Goal: Task Accomplishment & Management: Complete application form

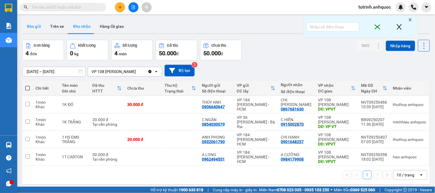
click at [38, 26] on button "Kho gửi" at bounding box center [33, 27] width 23 height 14
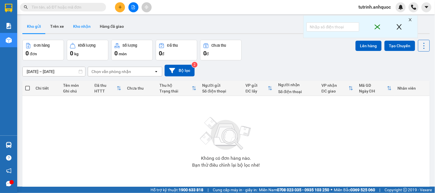
click at [79, 28] on button "Kho nhận" at bounding box center [82, 27] width 27 height 14
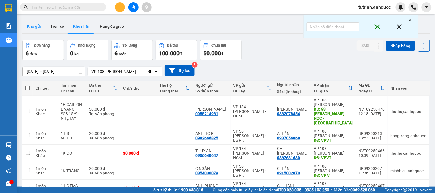
click at [34, 26] on button "Kho gửi" at bounding box center [33, 27] width 23 height 14
click at [35, 29] on button "Kho gửi" at bounding box center [33, 27] width 23 height 14
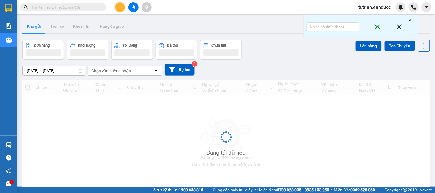
click at [40, 25] on button "Kho gửi" at bounding box center [33, 27] width 23 height 14
click at [39, 24] on button "Kho gửi" at bounding box center [33, 27] width 23 height 14
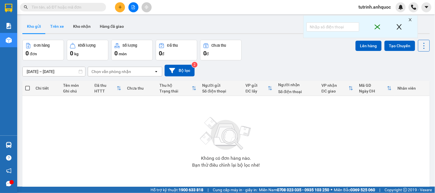
click at [56, 26] on button "Trên xe" at bounding box center [57, 27] width 23 height 14
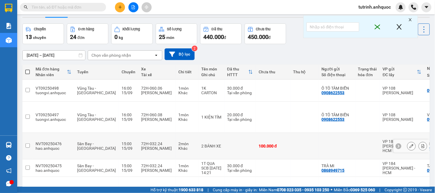
scroll to position [32, 0]
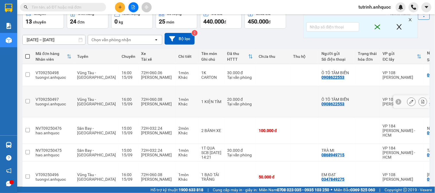
click at [410, 100] on icon at bounding box center [412, 102] width 4 height 4
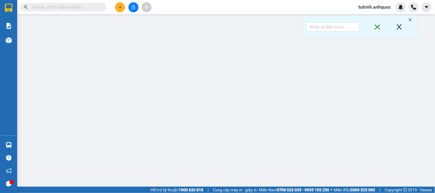
type input "0908622553"
type input "Ô TÔ TÂM BIỂN"
type input "0932687274"
type input "VŨ"
type input "VPQ1"
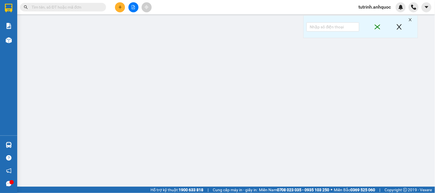
type input "20.000"
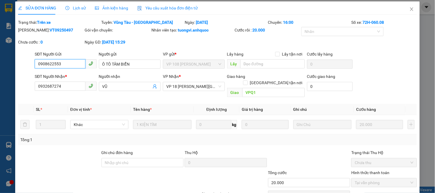
scroll to position [28, 0]
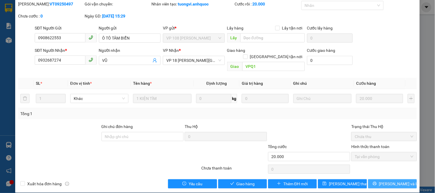
click at [377, 173] on div "Total Paid Fee 20.000 Total UnPaid Fee 0 Cash Collection Total Fee Trạng thái: …" at bounding box center [217, 91] width 399 height 196
click at [377, 180] on button "[PERSON_NAME] và In" at bounding box center [392, 184] width 49 height 9
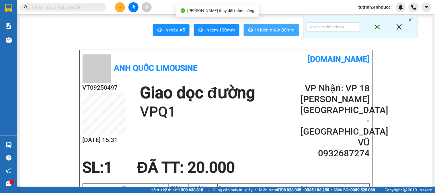
click at [264, 30] on span "In biên nhận 80mm" at bounding box center [275, 29] width 40 height 7
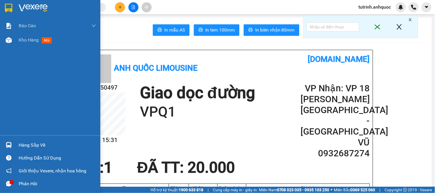
click at [14, 6] on div at bounding box center [50, 9] width 100 height 19
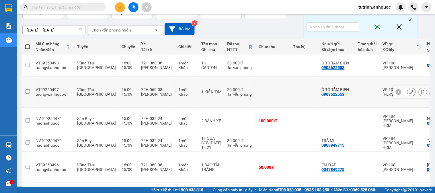
scroll to position [32, 0]
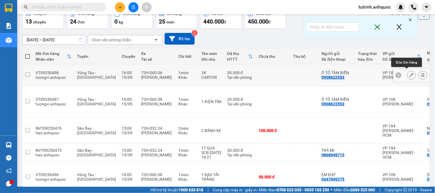
click at [408, 70] on button at bounding box center [412, 75] width 8 height 10
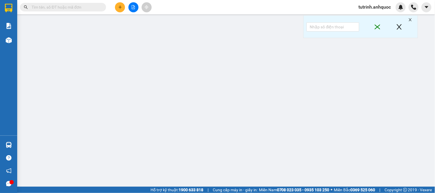
type input "0908622553"
type input "Ô TÔ TÂM BIỂN"
type input "0969367272"
type input "VP184"
type input "30.000"
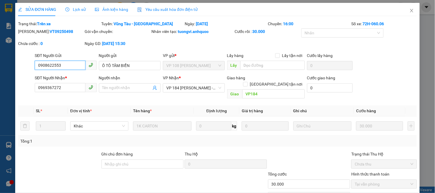
scroll to position [28, 0]
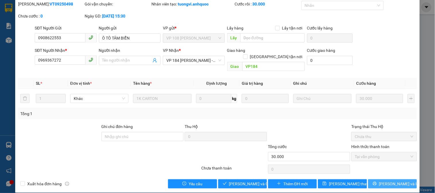
click at [383, 180] on button "[PERSON_NAME] và In" at bounding box center [392, 184] width 49 height 9
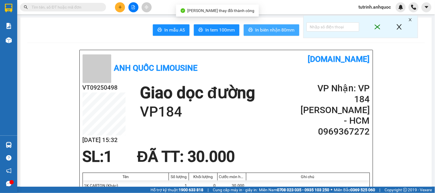
drag, startPoint x: 258, startPoint y: 28, endPoint x: 262, endPoint y: 46, distance: 19.2
click at [259, 28] on span "In biên nhận 80mm" at bounding box center [275, 29] width 40 height 7
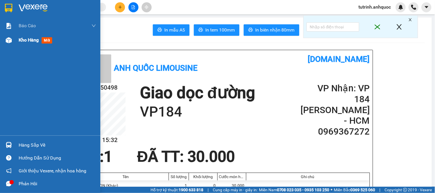
drag, startPoint x: 25, startPoint y: 1, endPoint x: 75, endPoint y: 36, distance: 60.6
click at [26, 3] on div at bounding box center [50, 9] width 100 height 19
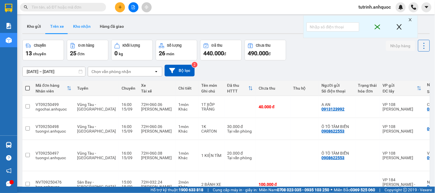
click at [76, 28] on button "Kho nhận" at bounding box center [82, 27] width 27 height 14
type input "[DATE] – [DATE]"
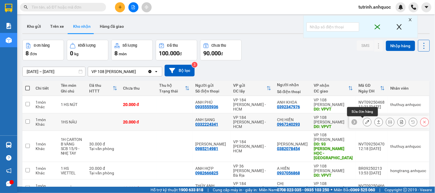
click at [363, 119] on button at bounding box center [367, 122] width 8 height 10
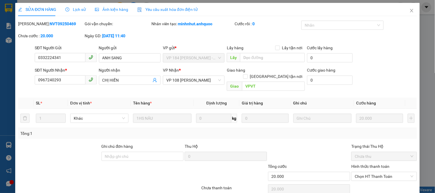
type input "0332224341"
type input "ANH SANG"
type input "0967240293"
type input "CHỊ HIỀN"
type input "VPVT"
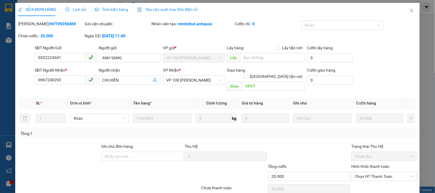
type input "20.000"
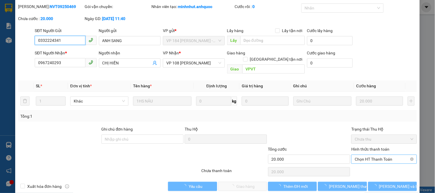
scroll to position [20, 0]
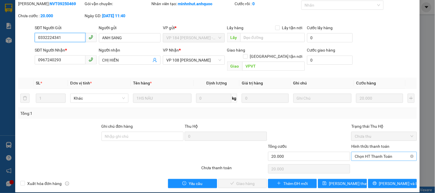
click at [374, 152] on span "Chọn HT Thanh Toán" at bounding box center [384, 156] width 59 height 9
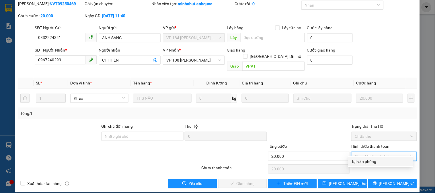
click at [368, 159] on div "Tại văn phòng" at bounding box center [381, 162] width 58 height 6
type input "0"
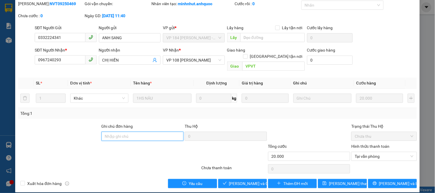
drag, startPoint x: 126, startPoint y: 129, endPoint x: 128, endPoint y: 126, distance: 3.7
click at [126, 132] on input "Ghi chú đơn hàng" at bounding box center [143, 136] width 82 height 9
type input "CKSCB 15/9"
click at [36, 181] on span "Xuất hóa đơn hàng" at bounding box center [44, 184] width 39 height 6
click at [24, 181] on input "Xuất hóa đơn hàng" at bounding box center [22, 183] width 4 height 4
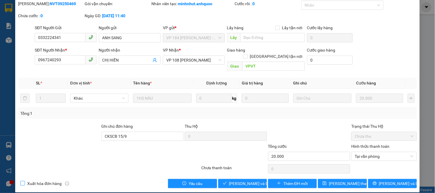
checkbox input "true"
click at [240, 179] on button "[PERSON_NAME] và Giao hàng" at bounding box center [242, 183] width 49 height 9
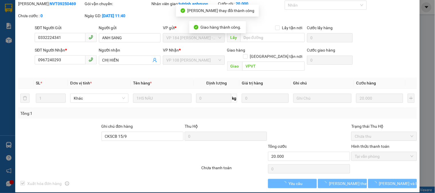
scroll to position [0, 0]
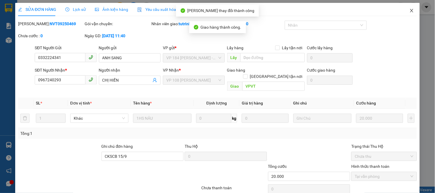
click at [410, 13] on icon "close" at bounding box center [412, 10] width 5 height 5
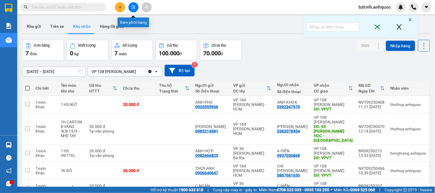
click at [122, 8] on icon "plus" at bounding box center [120, 7] width 4 height 4
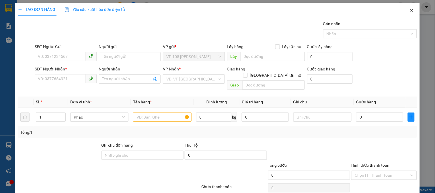
click at [410, 12] on icon "close" at bounding box center [411, 10] width 3 height 3
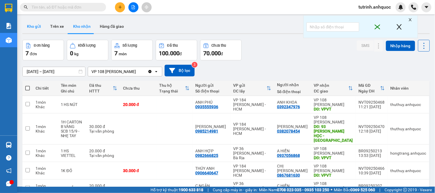
click at [40, 25] on button "Kho gửi" at bounding box center [33, 27] width 23 height 14
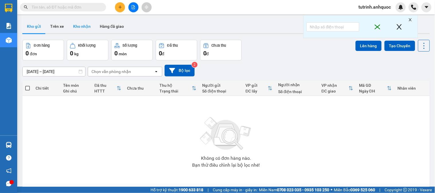
click at [81, 25] on button "Kho nhận" at bounding box center [82, 27] width 27 height 14
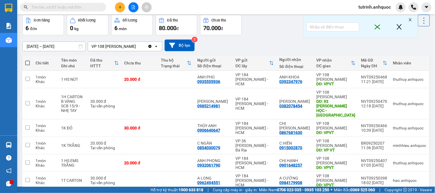
scroll to position [10, 0]
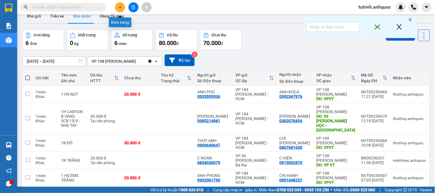
click at [120, 6] on icon "plus" at bounding box center [120, 7] width 4 height 4
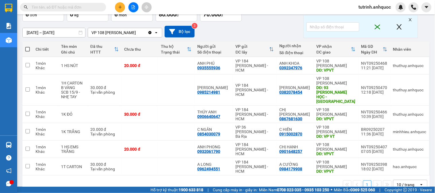
scroll to position [42, 0]
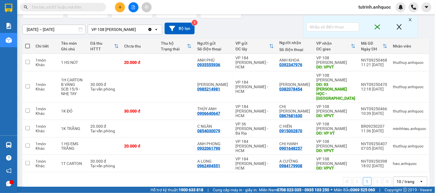
click at [47, 3] on span at bounding box center [63, 7] width 86 height 9
click at [56, 6] on input "text" at bounding box center [66, 7] width 68 height 6
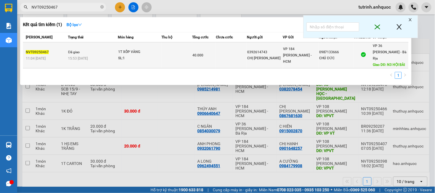
type input "NVT09250467"
click at [142, 49] on div "1T XỐP VÀNG" at bounding box center [139, 52] width 43 height 6
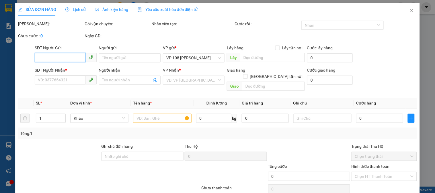
type input "0392614743"
type input "CHỊ [PERSON_NAME]"
type input "0987133666"
type input "CHÚ ĐỨC"
type input "N3 HỘI BÀI"
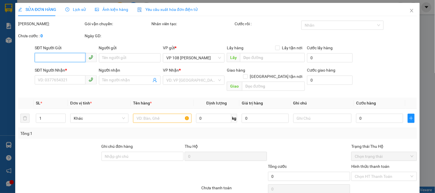
type input "40.000"
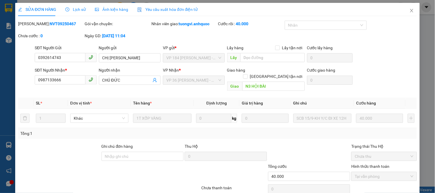
click at [79, 9] on span "Lịch sử" at bounding box center [75, 9] width 20 height 5
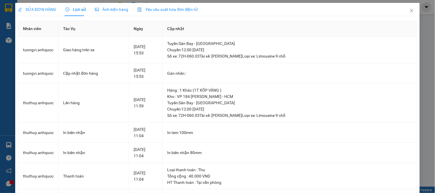
click at [75, 9] on span "Lịch sử" at bounding box center [75, 9] width 20 height 5
click at [410, 13] on icon "close" at bounding box center [412, 10] width 5 height 5
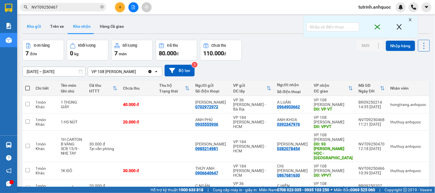
click at [32, 29] on button "Kho gửi" at bounding box center [33, 27] width 23 height 14
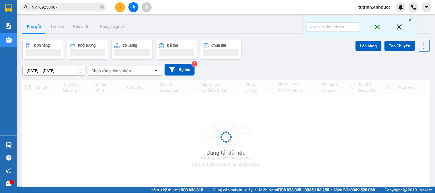
click at [22, 13] on div "Kết quả tìm kiếm ( 1 ) Bộ lọc Mã ĐH Trạng thái Món hàng Thu hộ Tổng cước Chưa c…" at bounding box center [217, 7] width 435 height 14
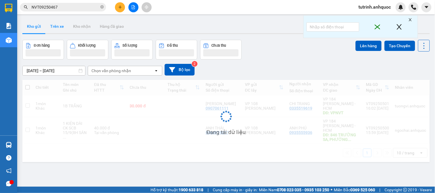
click at [30, 26] on button "Kho gửi" at bounding box center [33, 27] width 23 height 14
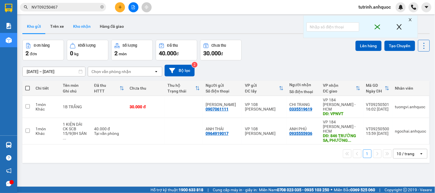
click at [93, 24] on button "Kho nhận" at bounding box center [82, 27] width 27 height 14
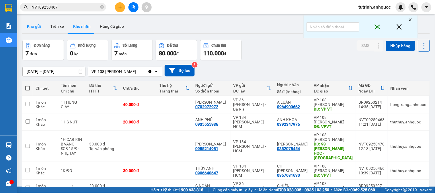
click at [30, 30] on button "Kho gửi" at bounding box center [33, 27] width 23 height 14
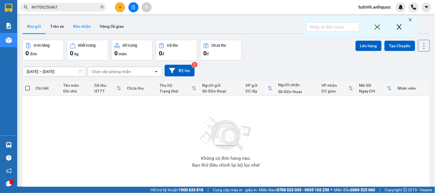
click at [83, 24] on button "Kho nhận" at bounding box center [82, 27] width 27 height 14
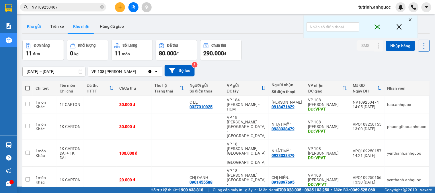
click at [42, 25] on button "Kho gửi" at bounding box center [33, 27] width 23 height 14
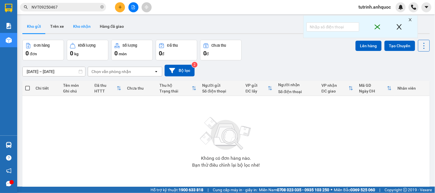
click at [83, 27] on button "Kho nhận" at bounding box center [82, 27] width 27 height 14
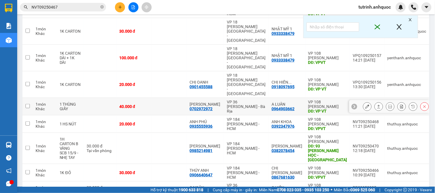
scroll to position [112, 0]
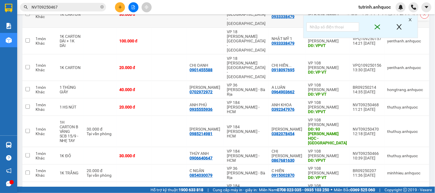
click at [119, 7] on icon "plus" at bounding box center [119, 7] width 3 height 0
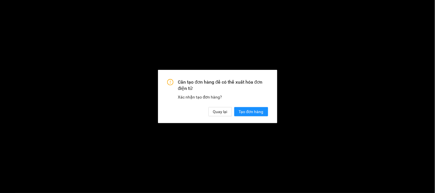
scroll to position [16, 0]
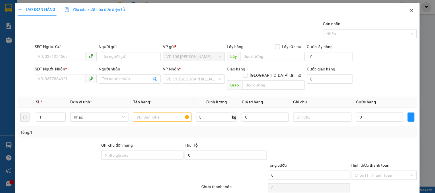
click at [410, 9] on icon "close" at bounding box center [412, 10] width 5 height 5
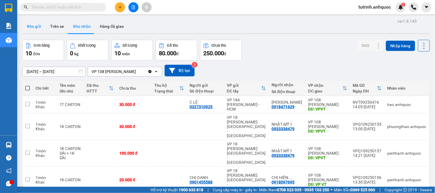
click at [39, 29] on button "Kho gửi" at bounding box center [33, 27] width 23 height 14
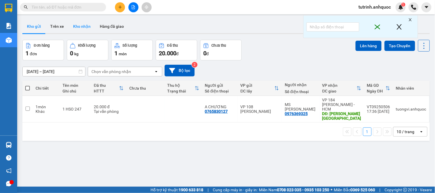
drag, startPoint x: 87, startPoint y: 27, endPoint x: 23, endPoint y: 29, distance: 63.4
click at [86, 27] on button "Kho nhận" at bounding box center [82, 27] width 27 height 14
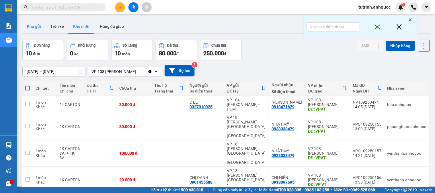
click at [32, 26] on button "Kho gửi" at bounding box center [33, 27] width 23 height 14
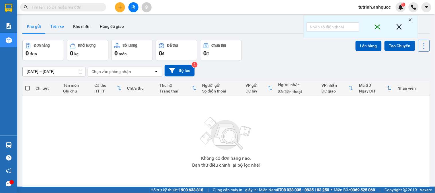
drag, startPoint x: 60, startPoint y: 25, endPoint x: 59, endPoint y: 30, distance: 5.1
click at [60, 25] on button "Trên xe" at bounding box center [57, 27] width 23 height 14
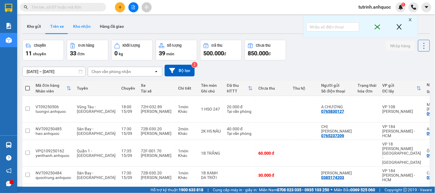
click at [81, 25] on button "Kho nhận" at bounding box center [82, 27] width 27 height 14
type input "[DATE] – [DATE]"
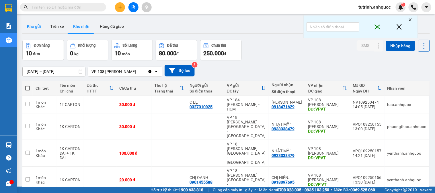
click at [38, 24] on button "Kho gửi" at bounding box center [33, 27] width 23 height 14
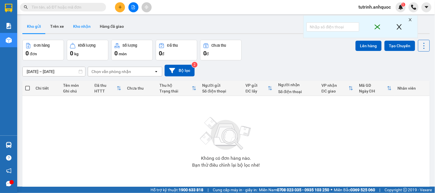
click at [83, 21] on button "Kho nhận" at bounding box center [82, 27] width 27 height 14
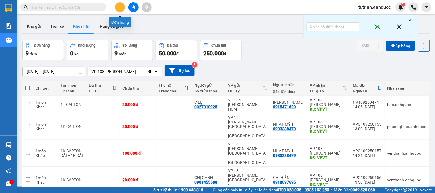
click at [119, 6] on icon "plus" at bounding box center [120, 7] width 4 height 4
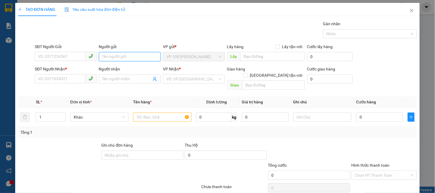
click at [128, 59] on input "Người gửi" at bounding box center [130, 56] width 62 height 9
type input "C DÂN"
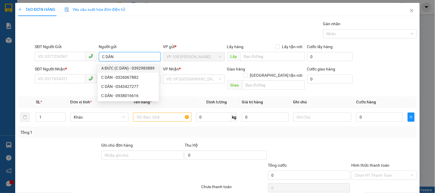
click at [124, 68] on div "A ĐỨC (C DÂN) - 0392983889" at bounding box center [128, 68] width 54 height 6
type input "0392983889"
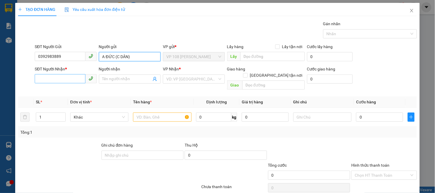
type input "A ĐỨC (C DÂN)"
click at [53, 81] on input "SĐT Người Nhận *" at bounding box center [60, 78] width 50 height 9
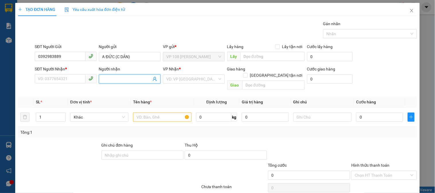
click at [118, 79] on input "Người nhận" at bounding box center [126, 79] width 49 height 6
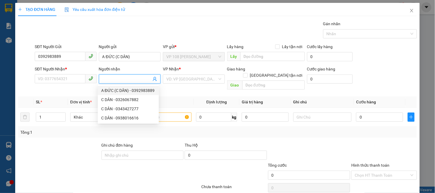
click at [122, 90] on div "A ĐỨC (C DÂN) - 0392983889" at bounding box center [128, 90] width 54 height 6
type input "0392983889"
type input "A ĐỨC (C DÂN)"
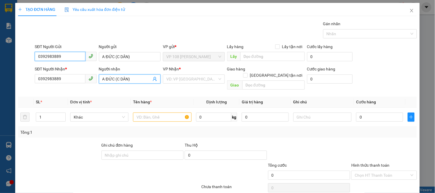
click at [53, 58] on input "0392983889" at bounding box center [60, 56] width 50 height 9
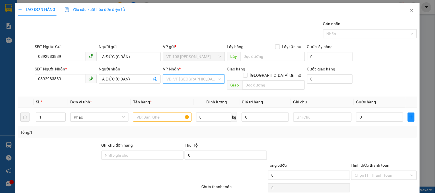
click at [182, 81] on input "search" at bounding box center [191, 79] width 51 height 9
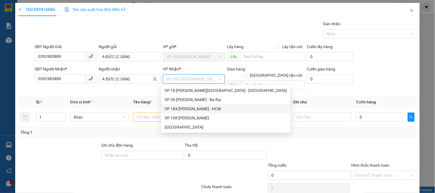
click at [184, 109] on div "VP 184 [PERSON_NAME] - HCM" at bounding box center [226, 109] width 122 height 6
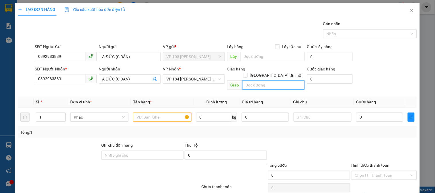
click at [246, 81] on input "text" at bounding box center [273, 85] width 63 height 9
type input "VPNVT"
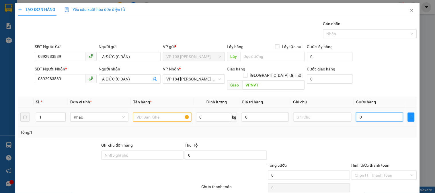
click at [379, 115] on input "0" at bounding box center [379, 117] width 47 height 9
click at [408, 8] on span "Close" at bounding box center [412, 11] width 16 height 16
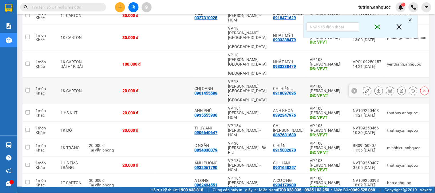
scroll to position [90, 0]
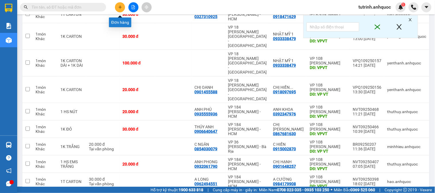
click at [122, 6] on button at bounding box center [120, 7] width 10 height 10
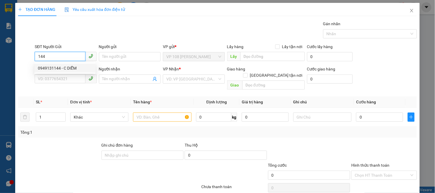
click at [56, 68] on div "0949131144 - C DIỄM" at bounding box center [65, 68] width 54 height 6
type input "0949131144"
type input "C DIỄM"
type input "0939788086"
type input "A SƠN"
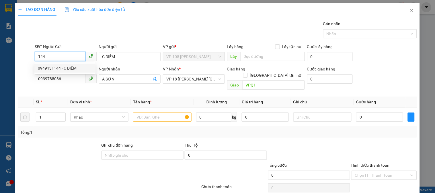
type input "VPQ1"
type input "20.000"
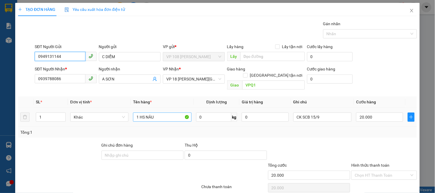
type input "0949131144"
click at [161, 113] on input "1 HS NÂU" at bounding box center [162, 117] width 58 height 9
type input "1K ĐEN"
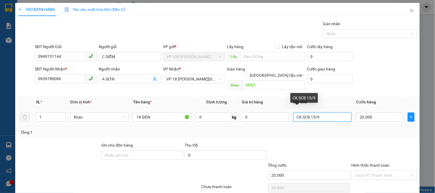
click at [317, 113] on input "CK SCB 15/9" at bounding box center [322, 117] width 58 height 9
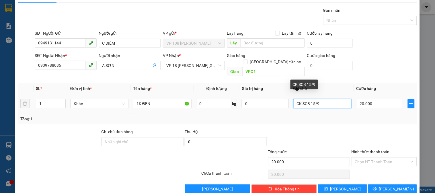
scroll to position [19, 0]
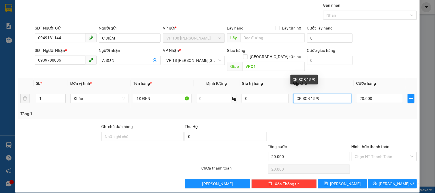
click at [312, 94] on input "CK SCB 15/9" at bounding box center [322, 98] width 58 height 9
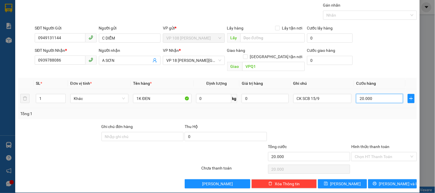
click at [378, 94] on input "20.000" at bounding box center [379, 98] width 47 height 9
click at [361, 153] on input "Hình thức thanh toán" at bounding box center [382, 157] width 55 height 9
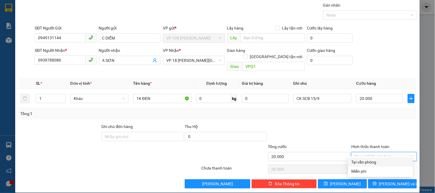
click at [362, 158] on div "Tại văn phòng" at bounding box center [380, 162] width 65 height 9
type input "0"
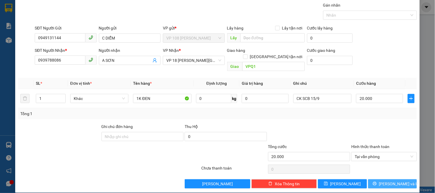
click at [374, 180] on button "[PERSON_NAME] và In" at bounding box center [392, 184] width 49 height 9
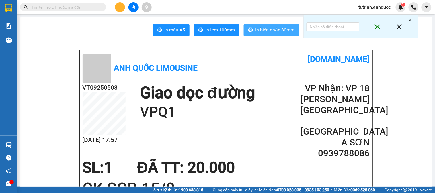
click at [251, 33] on button "In biên nhận 80mm" at bounding box center [272, 29] width 56 height 11
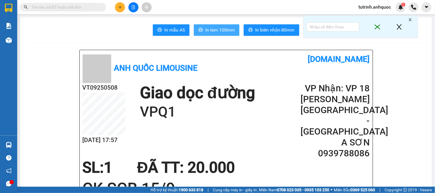
click at [219, 31] on span "In tem 100mm" at bounding box center [220, 29] width 30 height 7
click at [61, 8] on input "text" at bounding box center [66, 7] width 68 height 6
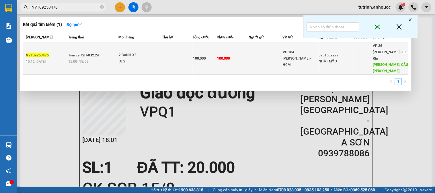
type input "NVT09250476"
click at [96, 59] on div "15:00 - 15/09" at bounding box center [93, 62] width 50 height 6
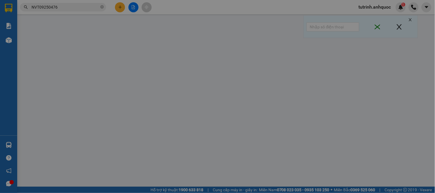
type input "0901532277"
type input "NHẬT MỸ 3"
type input "CẦU NGỌC HÀ"
type input "100.000"
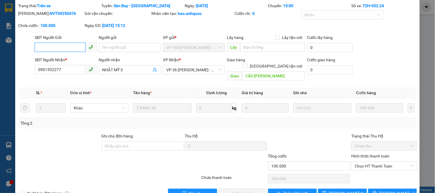
scroll to position [28, 0]
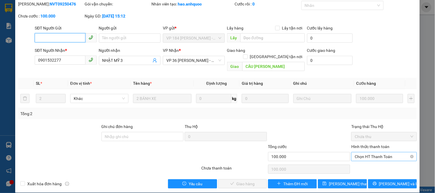
click at [372, 153] on span "Chọn HT Thanh Toán" at bounding box center [384, 157] width 59 height 9
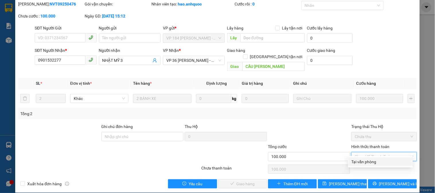
click at [369, 159] on div "Tại văn phòng" at bounding box center [381, 162] width 58 height 6
type input "0"
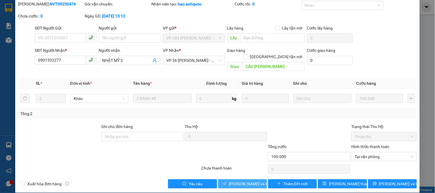
click at [250, 181] on span "[PERSON_NAME] và Giao hàng" at bounding box center [256, 184] width 55 height 6
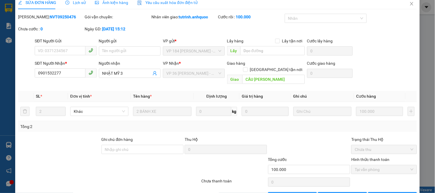
scroll to position [0, 0]
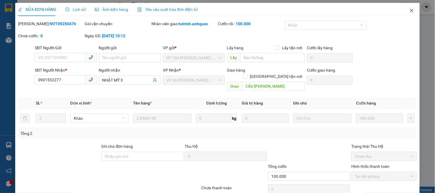
click at [411, 9] on span "Close" at bounding box center [412, 11] width 16 height 16
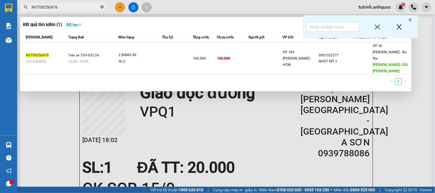
click at [103, 7] on icon "close-circle" at bounding box center [101, 6] width 3 height 3
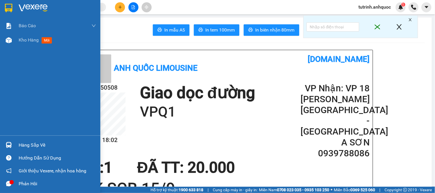
click at [5, 10] on img at bounding box center [8, 8] width 7 height 9
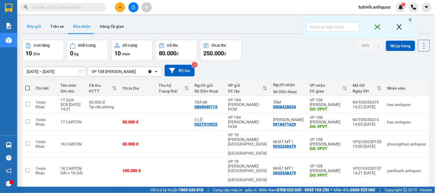
click at [32, 27] on button "Kho gửi" at bounding box center [33, 27] width 23 height 14
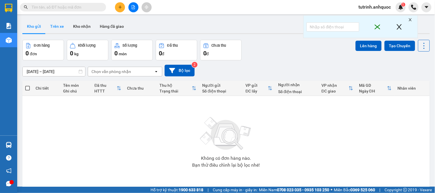
click at [54, 24] on button "Trên xe" at bounding box center [57, 27] width 23 height 14
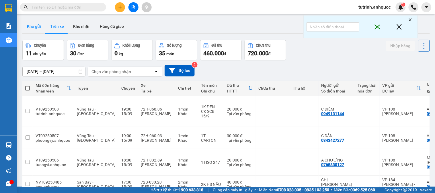
click at [32, 25] on button "Kho gửi" at bounding box center [33, 27] width 23 height 14
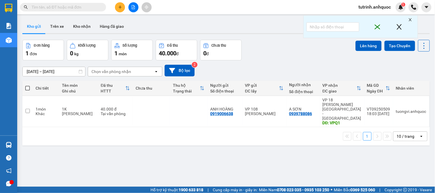
click at [65, 6] on input "text" at bounding box center [66, 7] width 68 height 6
paste input "0908428654"
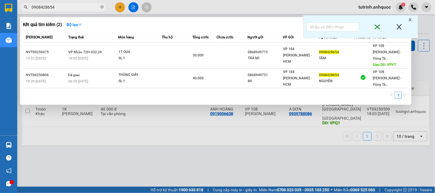
type input "0908428654"
click at [102, 6] on icon "close-circle" at bounding box center [101, 6] width 3 height 3
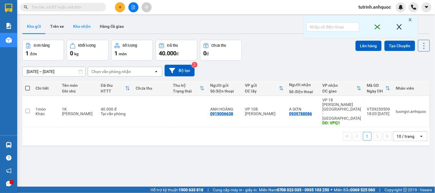
click at [83, 26] on button "Kho nhận" at bounding box center [82, 27] width 27 height 14
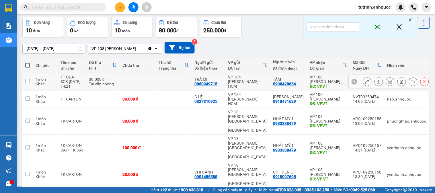
scroll to position [32, 0]
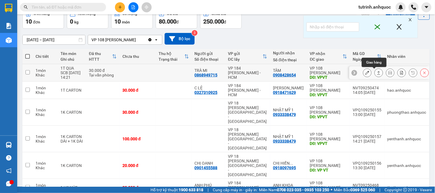
click at [365, 74] on icon at bounding box center [367, 73] width 4 height 4
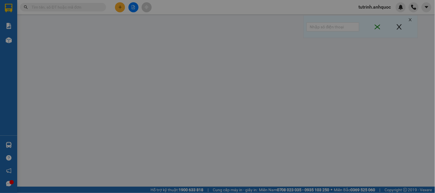
type input "0868949715"
type input "TRÀ MI"
type input "0908428654"
type input "TÂM"
type input "VPVT"
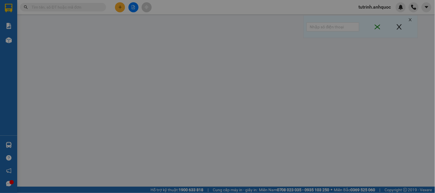
type input "30.000"
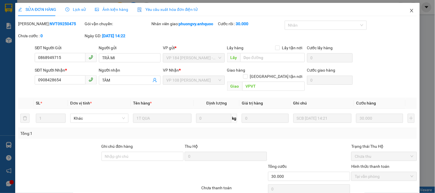
click at [410, 9] on icon "close" at bounding box center [412, 10] width 5 height 5
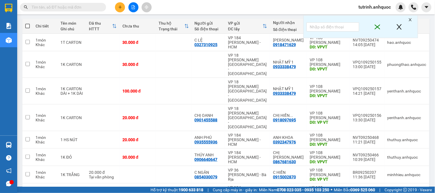
scroll to position [64, 0]
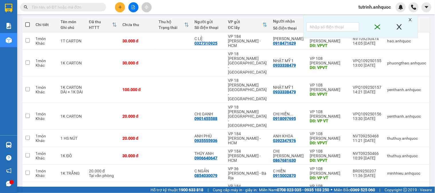
click at [45, 8] on input "text" at bounding box center [66, 7] width 68 height 6
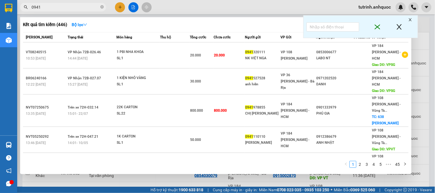
click at [45, 8] on input "0941" at bounding box center [66, 7] width 68 height 6
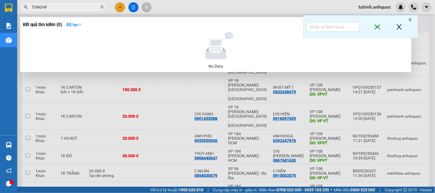
drag, startPoint x: 46, startPoint y: 8, endPoint x: 40, endPoint y: 10, distance: 6.1
click at [40, 10] on input "TUNGHF" at bounding box center [66, 7] width 68 height 6
type input "T"
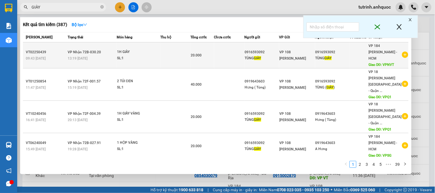
type input "GIÀY"
click at [133, 51] on div "1H GIÀY" at bounding box center [138, 52] width 43 height 6
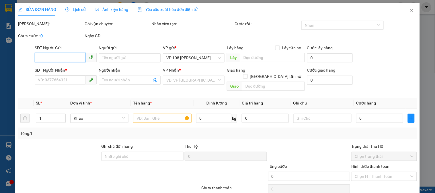
type input "0916593092"
type input "TÙNG GIÀY"
type input "0916593092"
type input "TÙNG GIÀY"
type input "VPNVT"
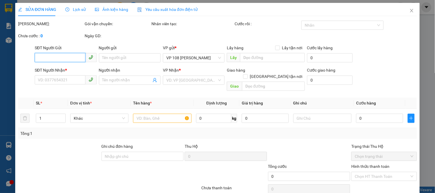
type input "20.000"
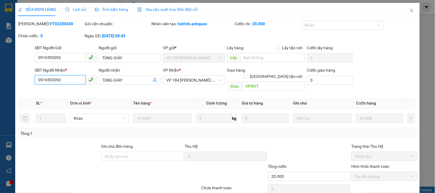
click at [63, 79] on input "0916593092" at bounding box center [60, 79] width 50 height 9
click at [65, 59] on input "0916593092" at bounding box center [60, 57] width 50 height 9
click at [67, 60] on input "0916593092" at bounding box center [60, 57] width 50 height 9
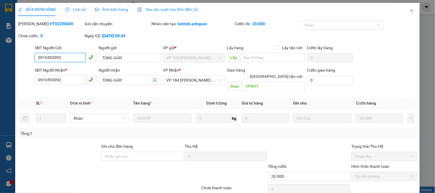
click at [67, 60] on input "0916593092" at bounding box center [60, 57] width 50 height 9
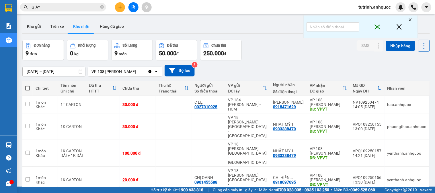
click at [55, 6] on input "GIÀY" at bounding box center [66, 7] width 68 height 6
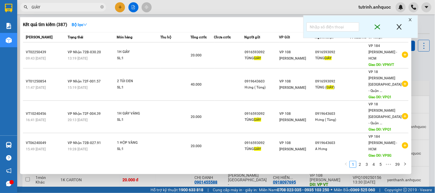
click at [55, 6] on input "GIÀY" at bounding box center [66, 7] width 68 height 6
paste input "0916593092"
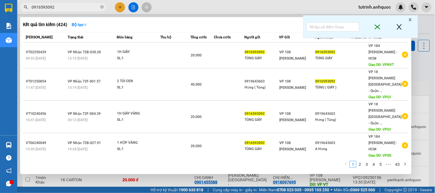
type input "0916593092"
click at [194, 16] on div at bounding box center [217, 96] width 435 height 193
